Goal: Check status: Check status

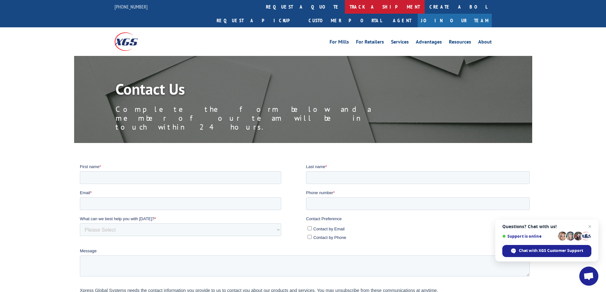
click at [345, 6] on link "track a shipment" at bounding box center [385, 7] width 80 height 14
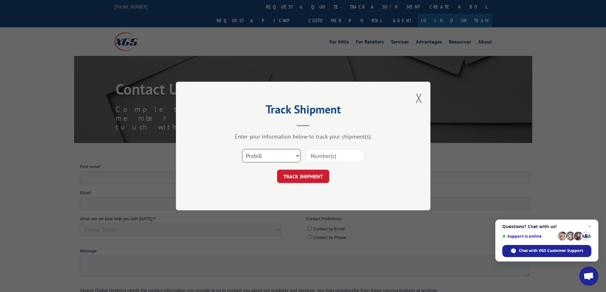
click at [297, 155] on select "Select category... Probill BOL PO" at bounding box center [271, 155] width 59 height 13
select select "bol"
click at [242, 149] on select "Select category... Probill BOL PO" at bounding box center [271, 155] width 59 height 13
click at [318, 157] on input at bounding box center [334, 155] width 59 height 13
type input "FPX00333702"
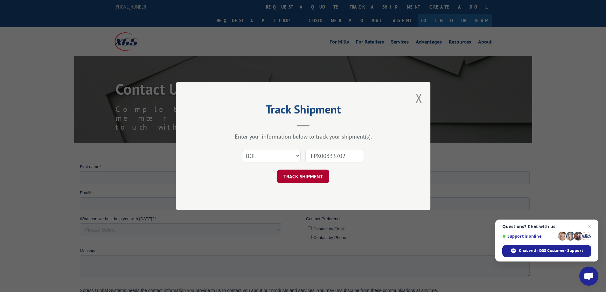
click at [304, 173] on button "TRACK SHIPMENT" at bounding box center [303, 176] width 52 height 13
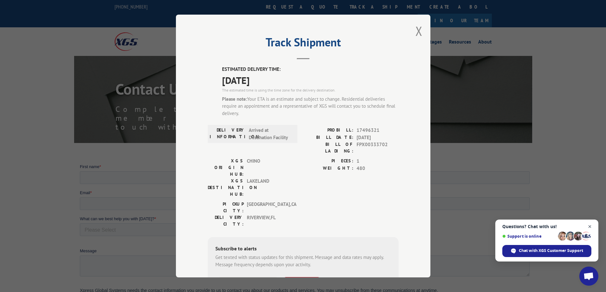
click at [589, 227] on span "Close chat" at bounding box center [590, 227] width 8 height 8
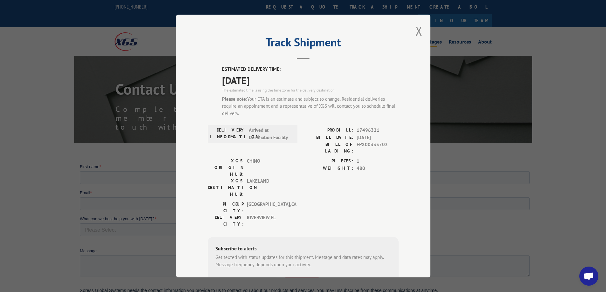
click at [416, 30] on button "Close modal" at bounding box center [419, 31] width 7 height 17
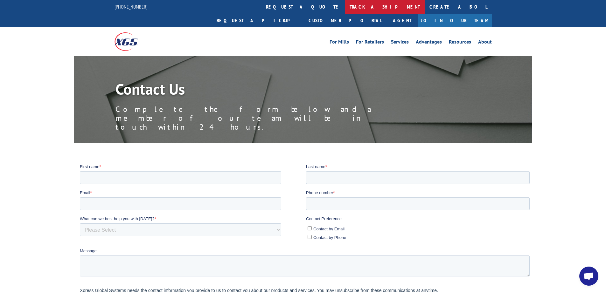
click at [345, 6] on link "track a shipment" at bounding box center [385, 7] width 80 height 14
